Goal: Transaction & Acquisition: Book appointment/travel/reservation

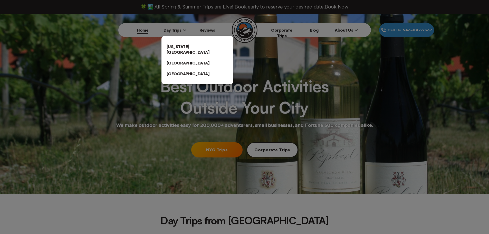
click at [180, 47] on link "[US_STATE][GEOGRAPHIC_DATA]" at bounding box center [198, 49] width 72 height 16
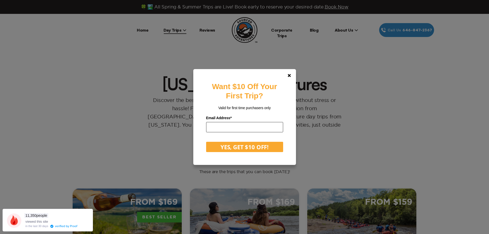
click at [273, 126] on input "email" at bounding box center [244, 127] width 77 height 10
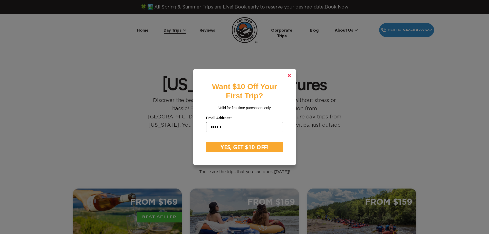
type input "******"
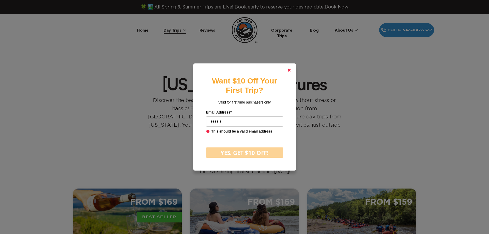
click at [290, 75] on link at bounding box center [289, 70] width 12 height 12
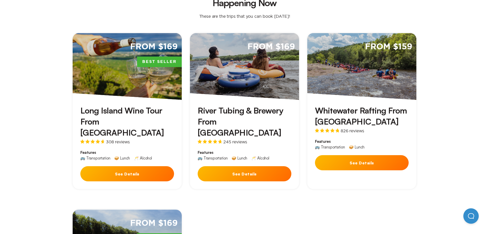
scroll to position [154, 0]
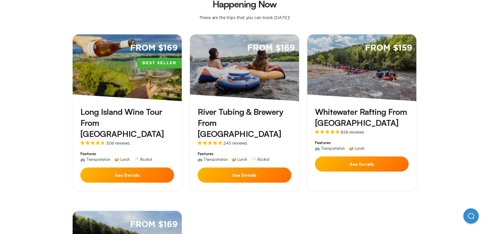
click at [251, 106] on h3 "River Tubing & Brewery From [GEOGRAPHIC_DATA]" at bounding box center [245, 122] width 94 height 33
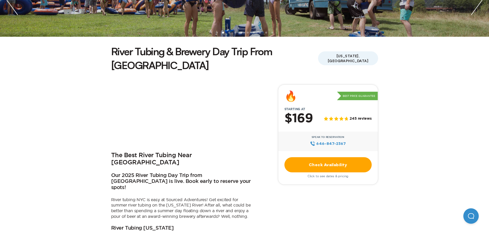
scroll to position [103, 0]
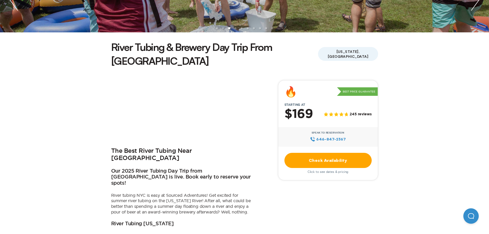
click at [323, 153] on link "Check Availability" at bounding box center [328, 160] width 87 height 15
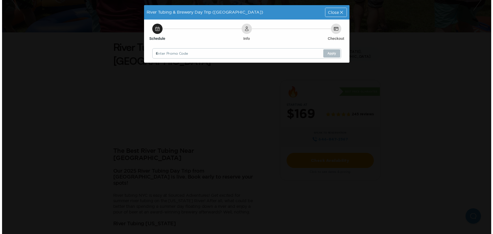
scroll to position [0, 0]
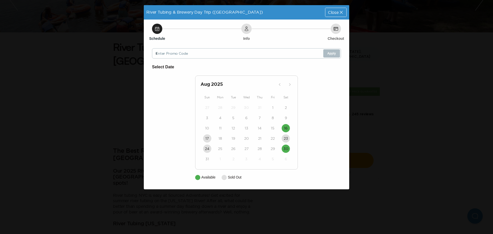
click at [164, 66] on h6 "Select Date" at bounding box center [246, 67] width 189 height 7
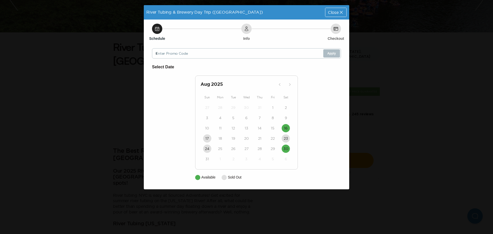
click at [158, 32] on div "Schedule" at bounding box center [157, 29] width 10 height 10
click at [157, 27] on icon at bounding box center [157, 28] width 5 height 5
click at [333, 12] on span "Close" at bounding box center [333, 12] width 11 height 4
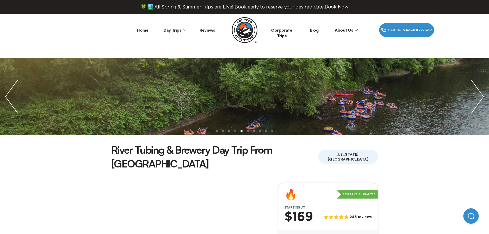
click at [174, 29] on span "Day Trips" at bounding box center [175, 29] width 23 height 5
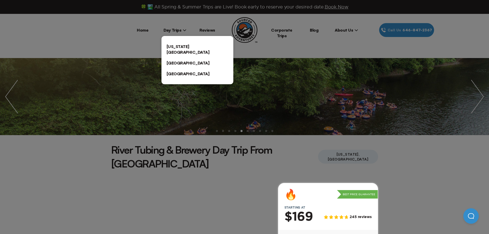
click at [174, 48] on link "[US_STATE][GEOGRAPHIC_DATA]" at bounding box center [198, 49] width 72 height 16
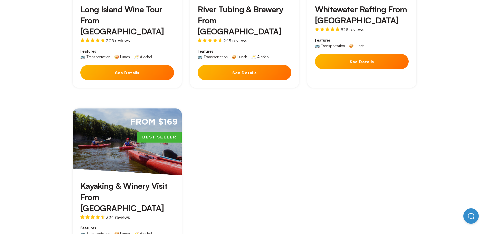
scroll to position [257, 0]
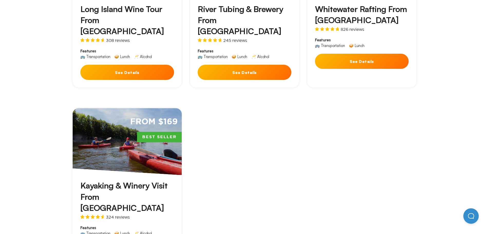
click at [154, 180] on h3 "Kayaking & Winery Visit From [GEOGRAPHIC_DATA]" at bounding box center [127, 196] width 94 height 33
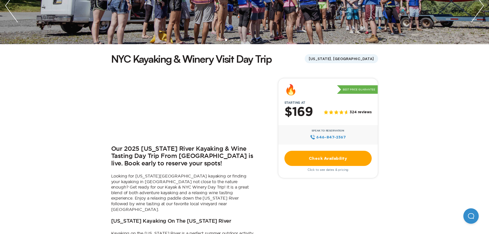
scroll to position [103, 0]
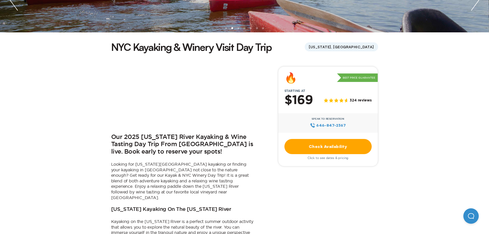
click at [334, 147] on link "Check Availability" at bounding box center [328, 146] width 87 height 15
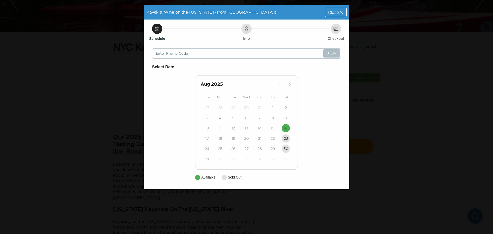
click at [332, 11] on span "Close" at bounding box center [333, 12] width 11 height 4
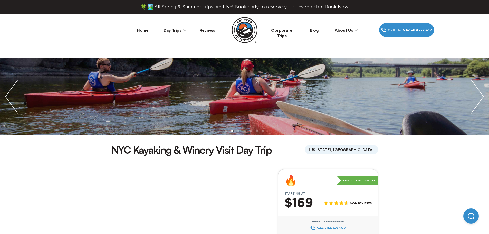
click at [171, 29] on span "Day Trips" at bounding box center [175, 29] width 23 height 5
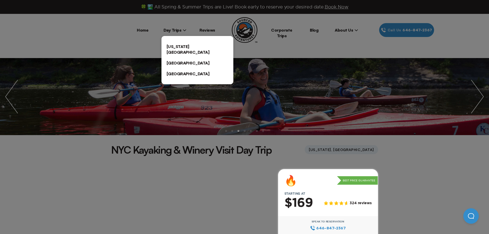
click at [177, 43] on link "[US_STATE][GEOGRAPHIC_DATA]" at bounding box center [198, 49] width 72 height 16
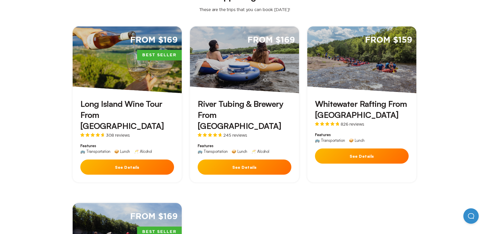
scroll to position [154, 0]
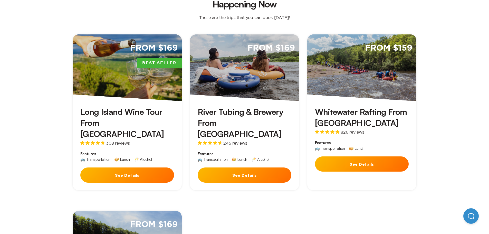
click at [114, 106] on h3 "Long Island Wine Tour From [GEOGRAPHIC_DATA]" at bounding box center [127, 122] width 94 height 33
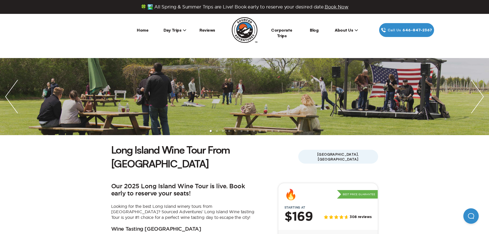
click at [477, 100] on img "next slide / item" at bounding box center [477, 96] width 23 height 77
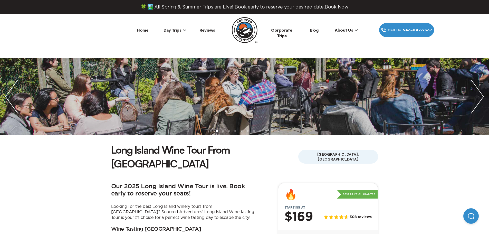
click at [476, 101] on img "next slide / item" at bounding box center [477, 96] width 23 height 77
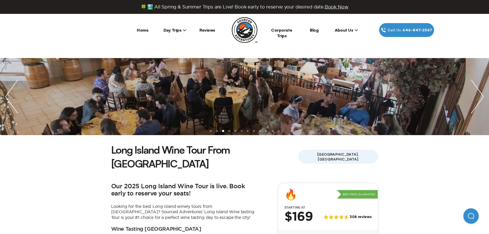
click at [477, 102] on img "next slide / item" at bounding box center [477, 96] width 23 height 77
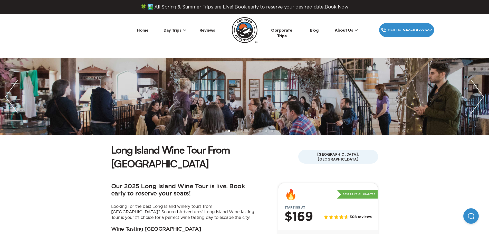
click at [476, 102] on img "next slide / item" at bounding box center [477, 96] width 23 height 77
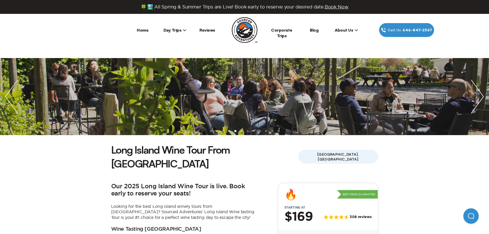
drag, startPoint x: 466, startPoint y: 124, endPoint x: 452, endPoint y: 146, distance: 25.7
drag, startPoint x: 452, startPoint y: 146, endPoint x: 415, endPoint y: 166, distance: 42.0
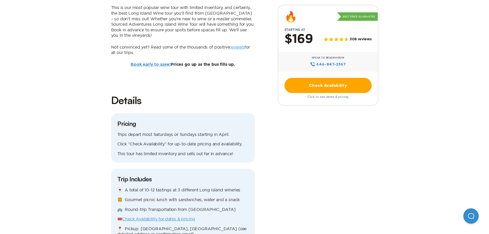
scroll to position [385, 0]
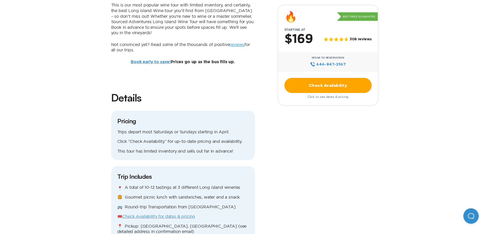
click at [334, 86] on link "Check Availability" at bounding box center [328, 85] width 87 height 15
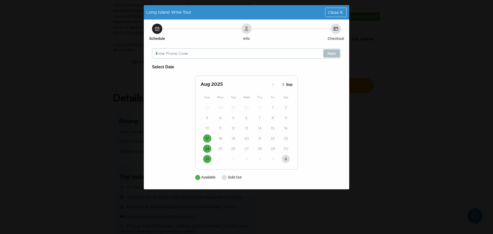
drag, startPoint x: 334, startPoint y: 9, endPoint x: 340, endPoint y: 9, distance: 5.7
click at [336, 9] on div "Close" at bounding box center [335, 12] width 21 height 9
